Goal: Navigation & Orientation: Find specific page/section

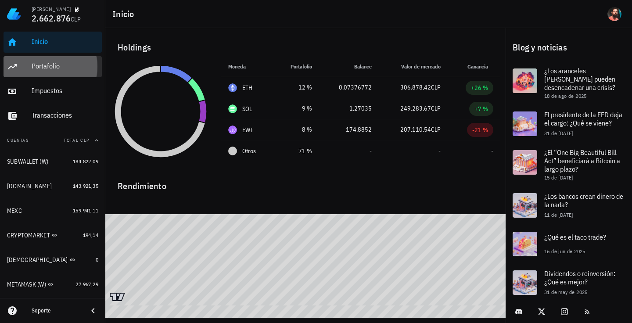
click at [72, 66] on div "Portafolio" at bounding box center [65, 66] width 67 height 8
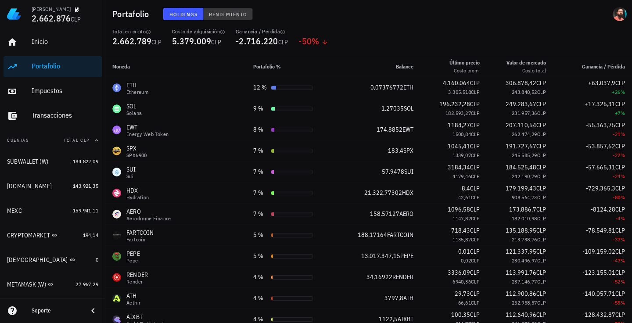
click at [228, 8] on button "Rendimiento" at bounding box center [228, 14] width 50 height 12
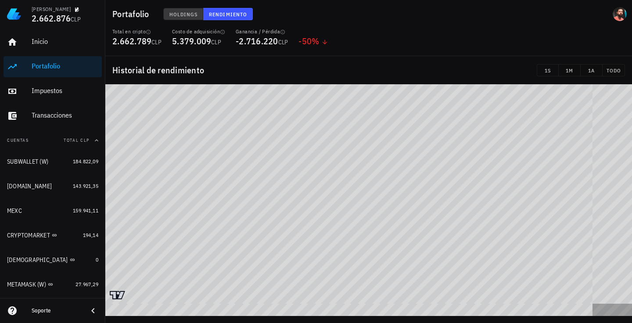
click at [176, 13] on span "Holdings" at bounding box center [183, 14] width 29 height 7
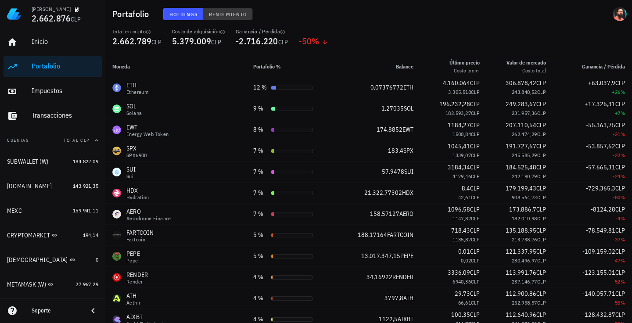
click at [238, 18] on button "Rendimiento" at bounding box center [228, 14] width 50 height 12
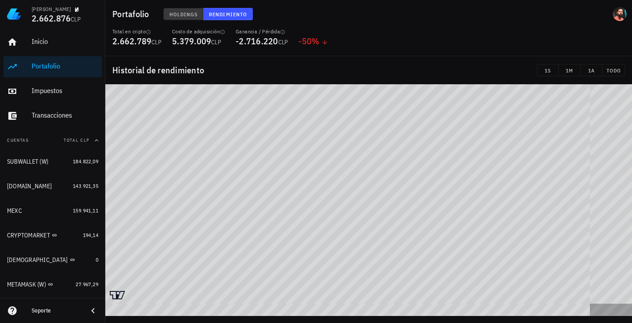
click at [179, 18] on button "Holdings" at bounding box center [183, 14] width 40 height 12
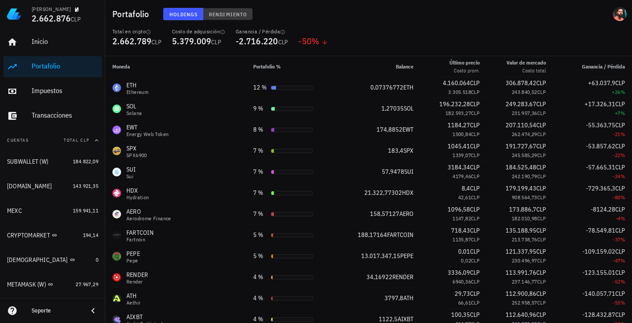
click at [217, 18] on button "Rendimiento" at bounding box center [228, 14] width 50 height 12
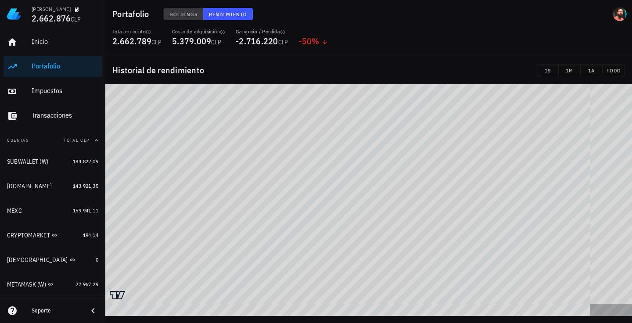
click at [193, 13] on span "Holdings" at bounding box center [183, 14] width 29 height 7
